Goal: Navigation & Orientation: Find specific page/section

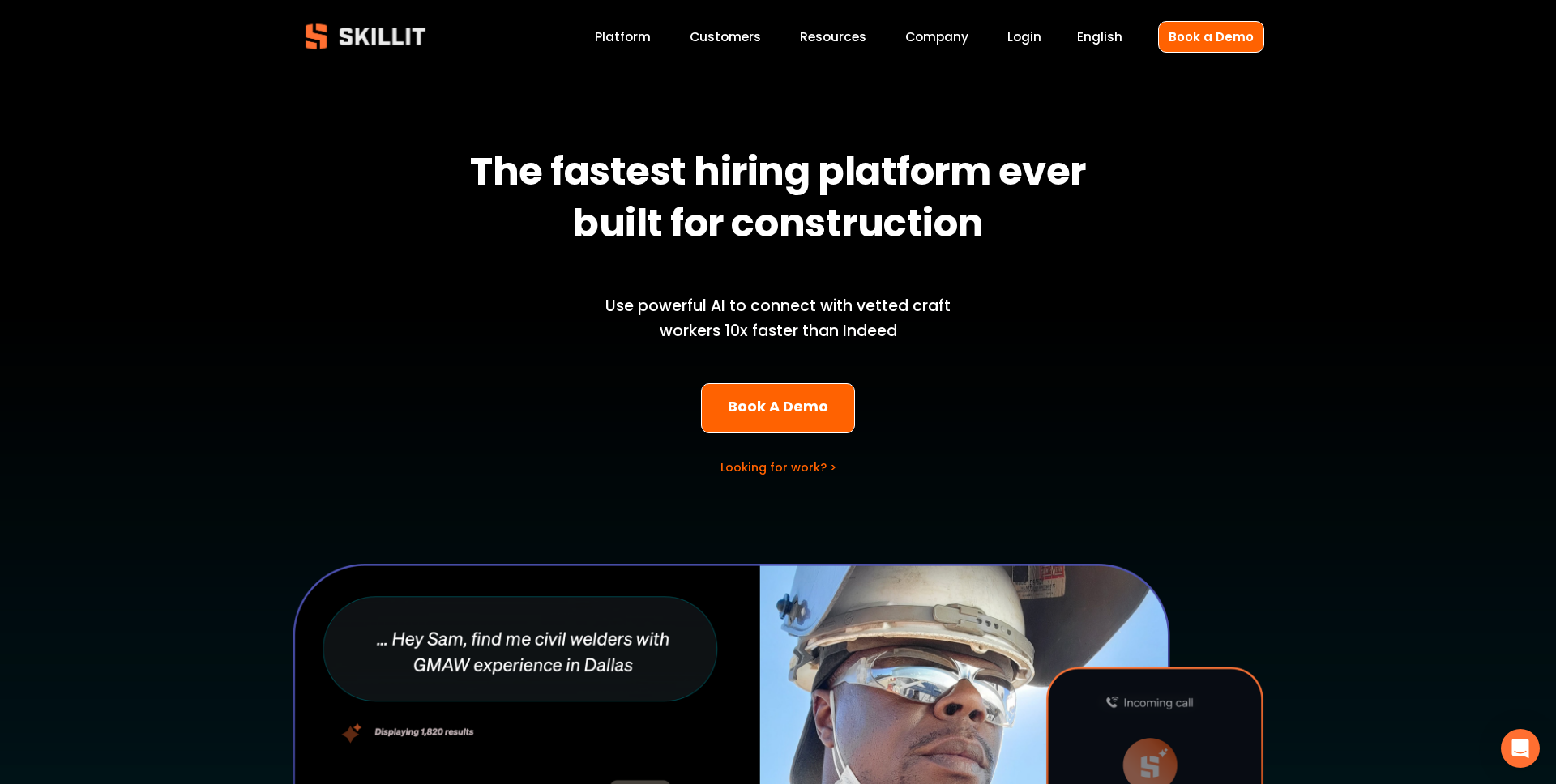
click at [757, 31] on link "Customers" at bounding box center [725, 36] width 71 height 22
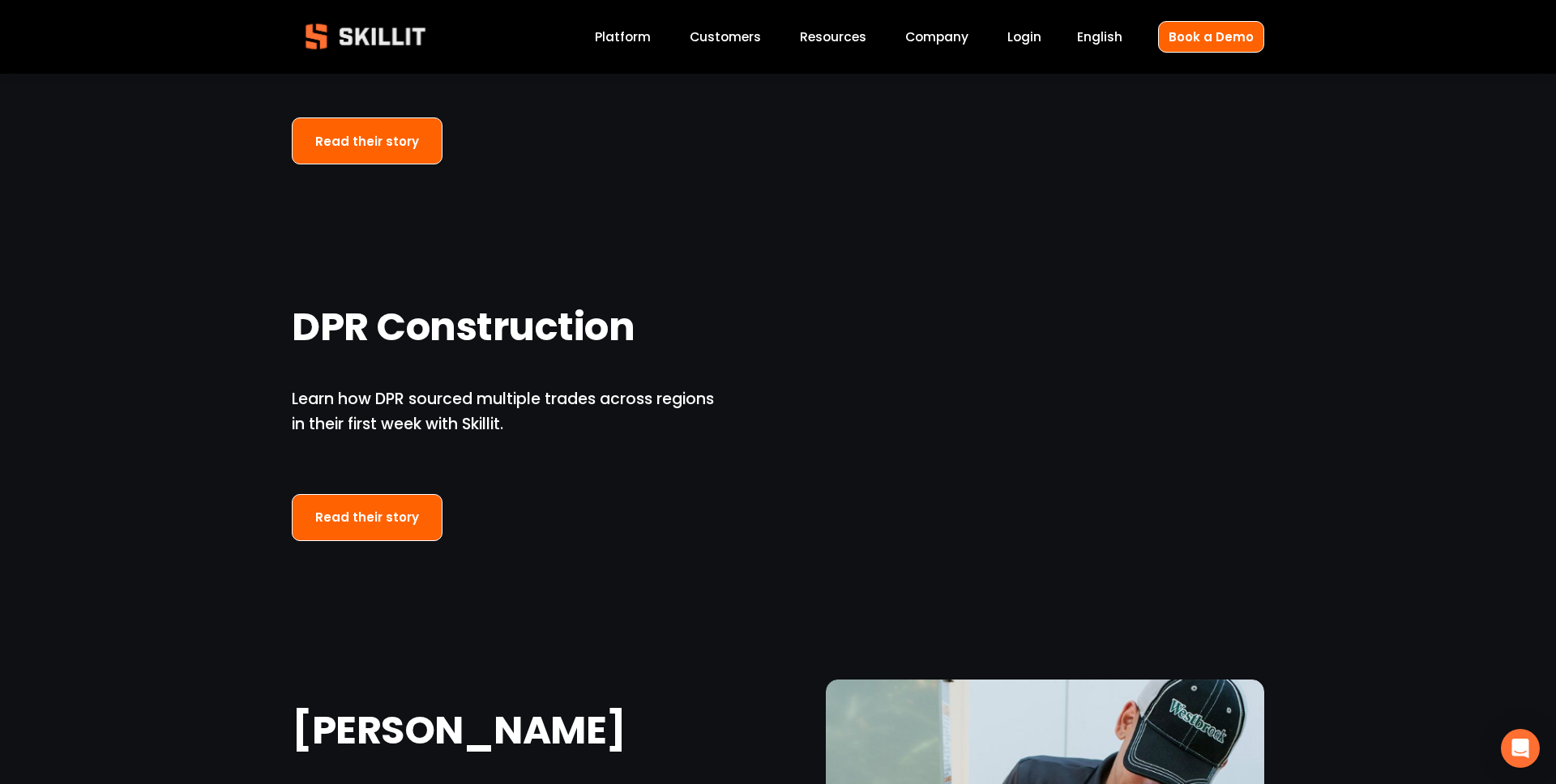
scroll to position [1334, 0]
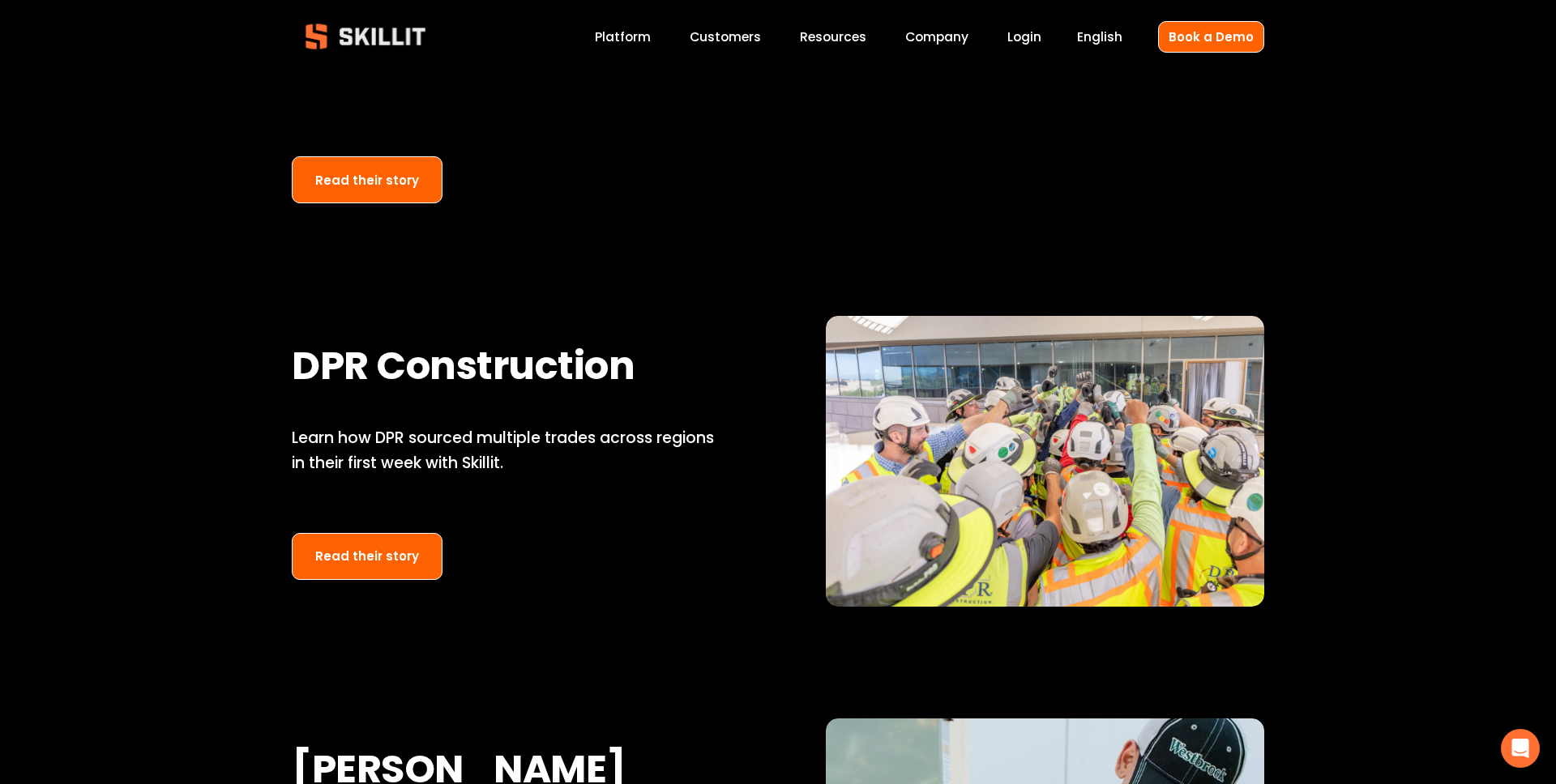
click at [345, 35] on img at bounding box center [365, 36] width 147 height 49
